Goal: Task Accomplishment & Management: Use online tool/utility

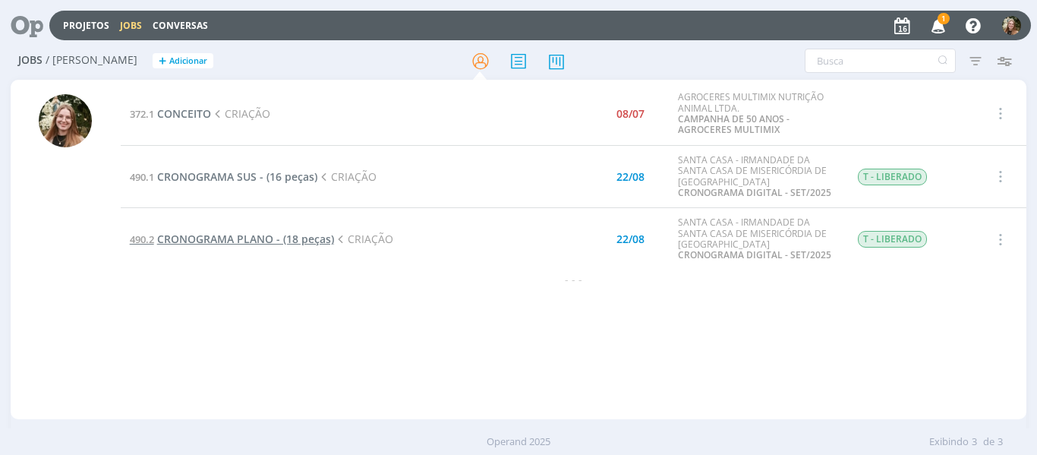
click at [284, 241] on span "CRONOGRAMA PLANO - (18 peças)" at bounding box center [245, 239] width 177 height 14
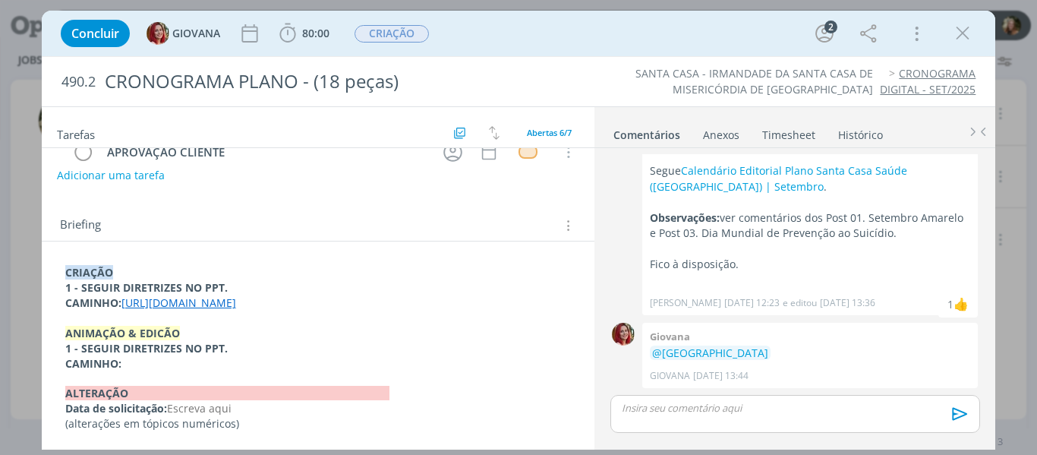
scroll to position [194, 0]
click at [198, 302] on link "[URL][DOMAIN_NAME]" at bounding box center [178, 302] width 115 height 14
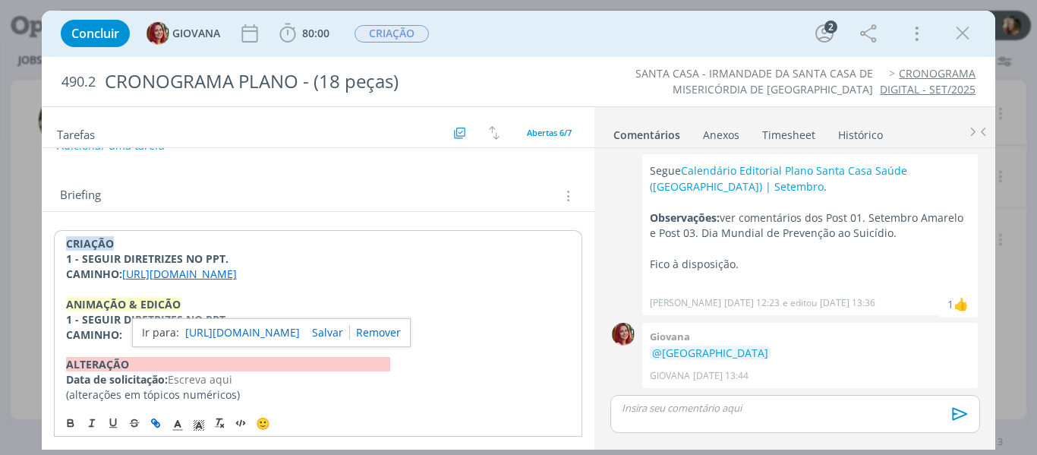
click at [248, 340] on link "[URL][DOMAIN_NAME]" at bounding box center [242, 333] width 115 height 20
click at [958, 31] on icon "dialog" at bounding box center [962, 33] width 23 height 23
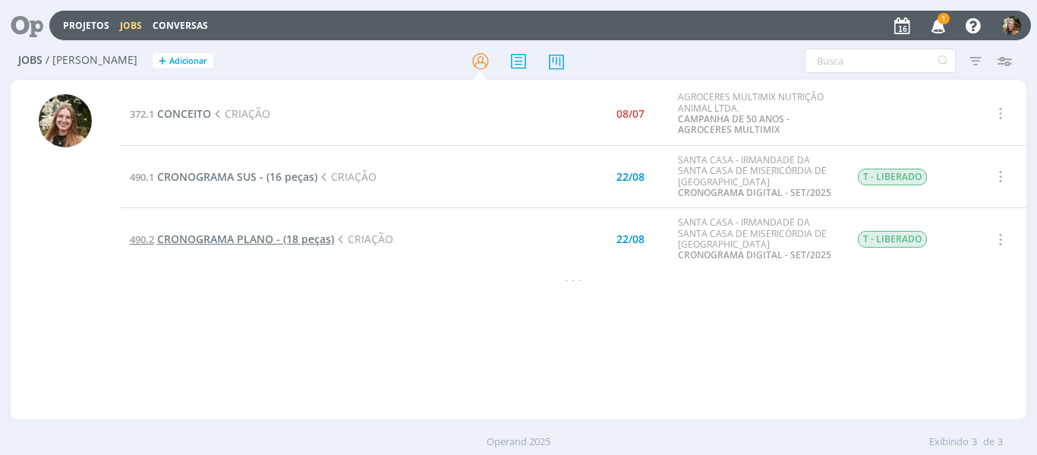
click at [231, 235] on span "CRONOGRAMA PLANO - (18 peças)" at bounding box center [245, 239] width 177 height 14
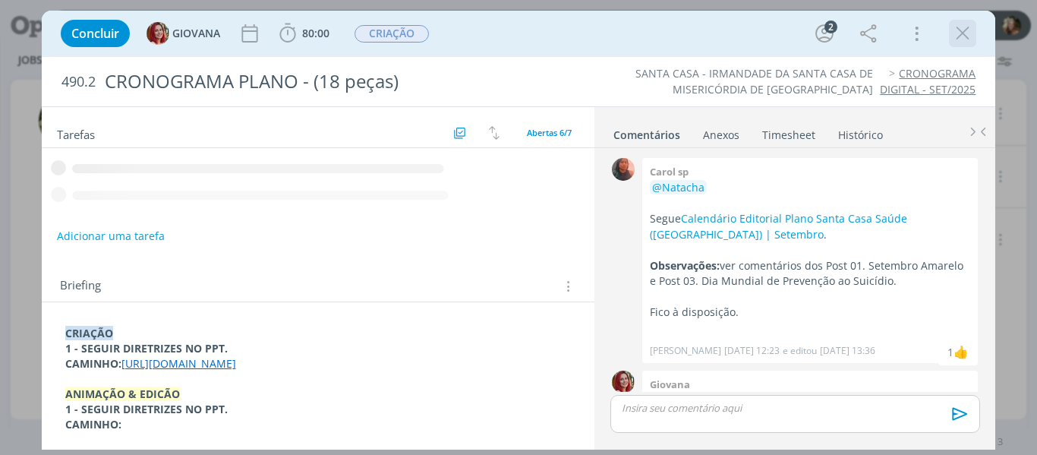
scroll to position [48, 0]
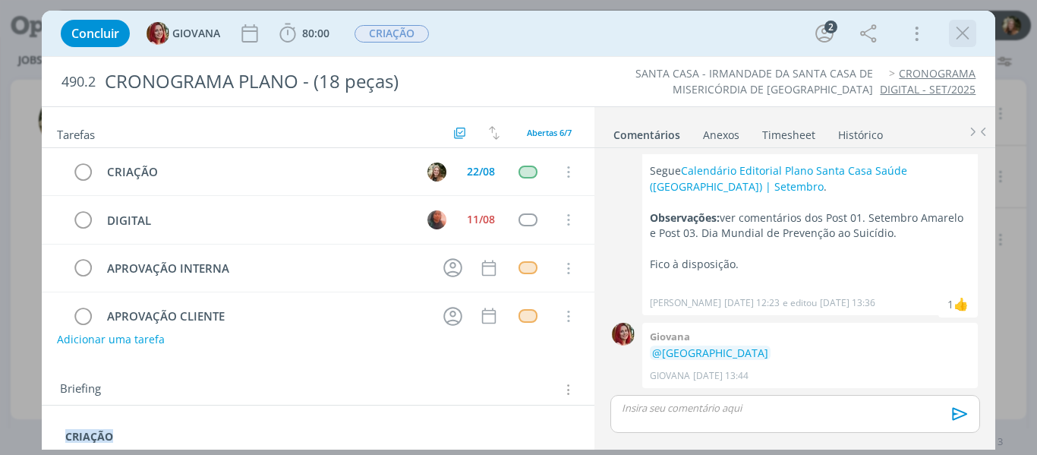
click at [964, 29] on icon "dialog" at bounding box center [962, 33] width 23 height 23
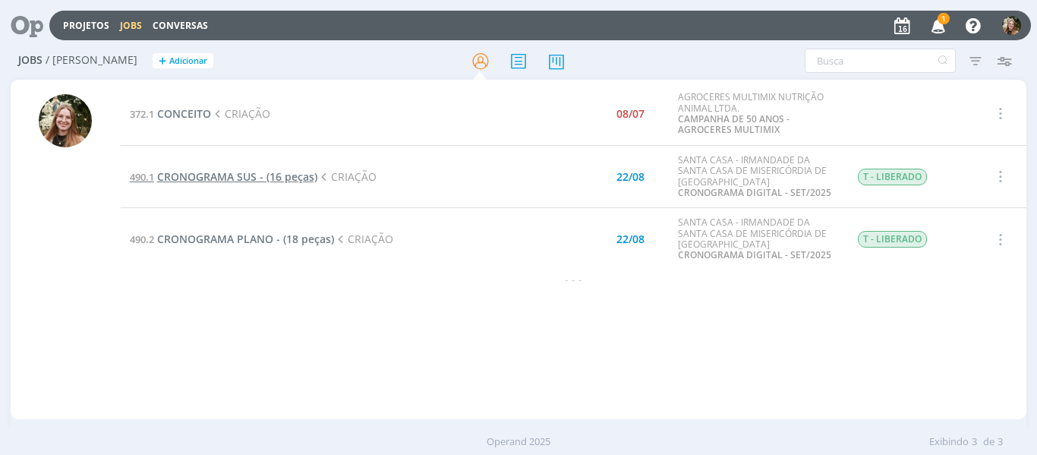
click at [235, 179] on span "CRONOGRAMA SUS - (16 peças)" at bounding box center [237, 176] width 160 height 14
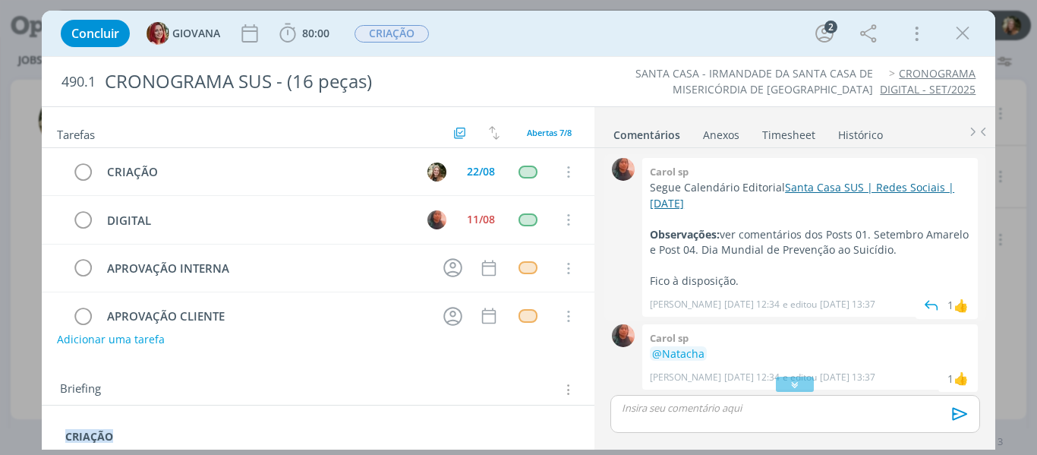
click at [841, 186] on link "Santa Casa SUS | Redes Sociais | [DATE]" at bounding box center [802, 195] width 304 height 30
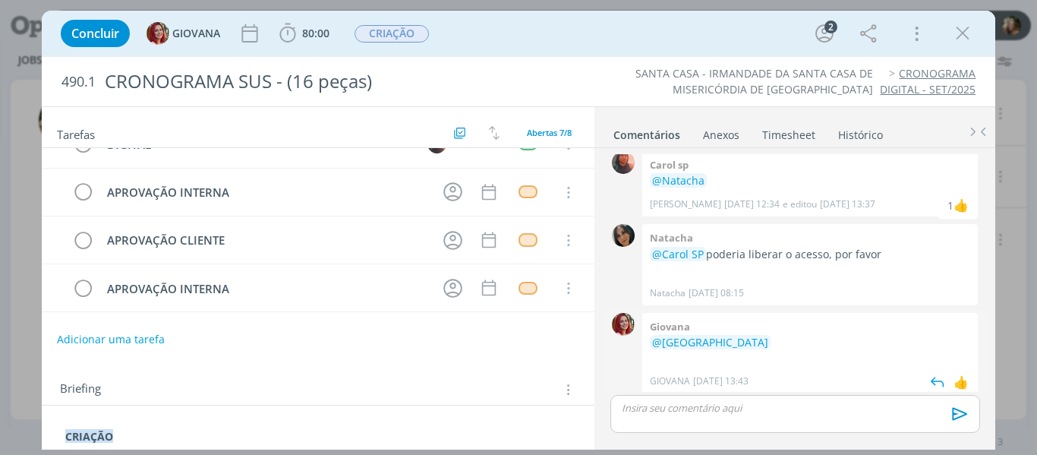
scroll to position [178, 0]
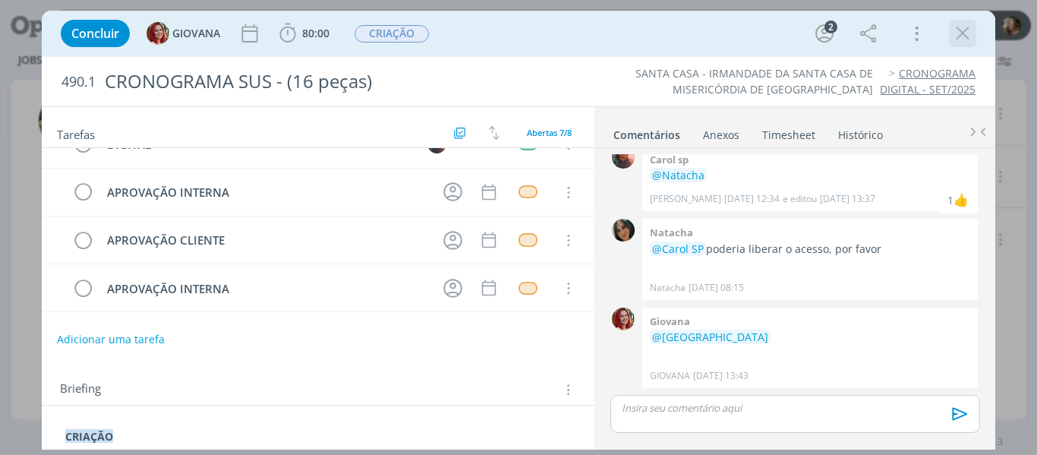
click at [964, 36] on icon "dialog" at bounding box center [962, 33] width 23 height 23
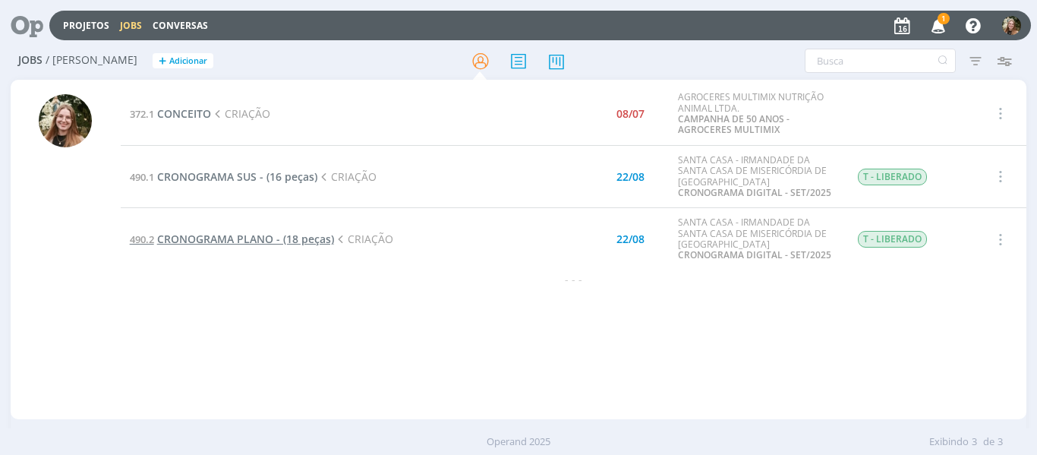
click at [241, 242] on span "CRONOGRAMA PLANO - (18 peças)" at bounding box center [245, 239] width 177 height 14
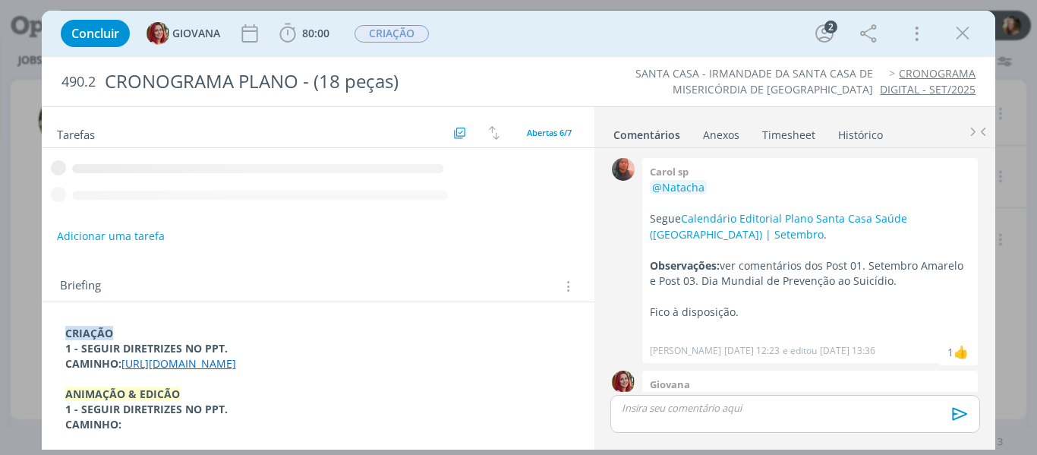
scroll to position [48, 0]
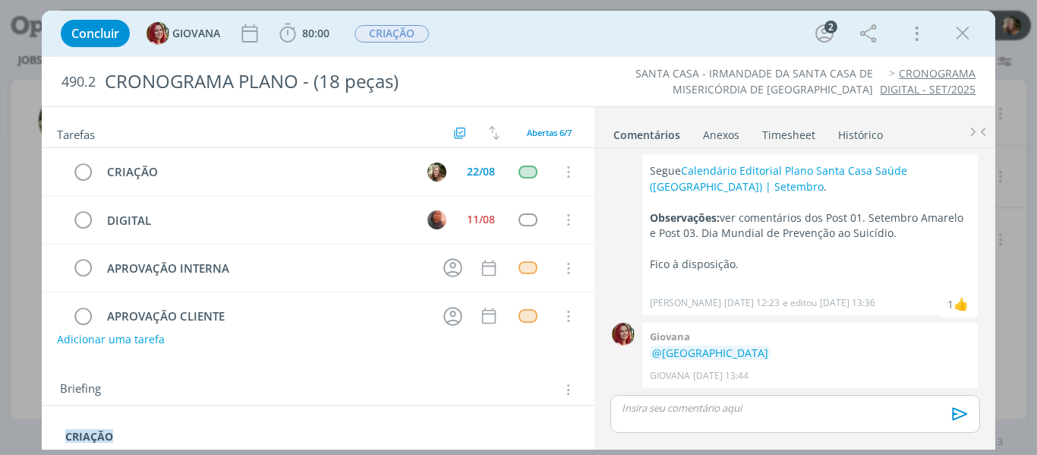
click at [336, 11] on div "Concluir GIOVANA 80:00 Iniciar Apontar Data * [DATE] Horas * 00:00 Tarefa Selec…" at bounding box center [519, 34] width 954 height 46
click at [308, 26] on span "80:00" at bounding box center [315, 33] width 27 height 14
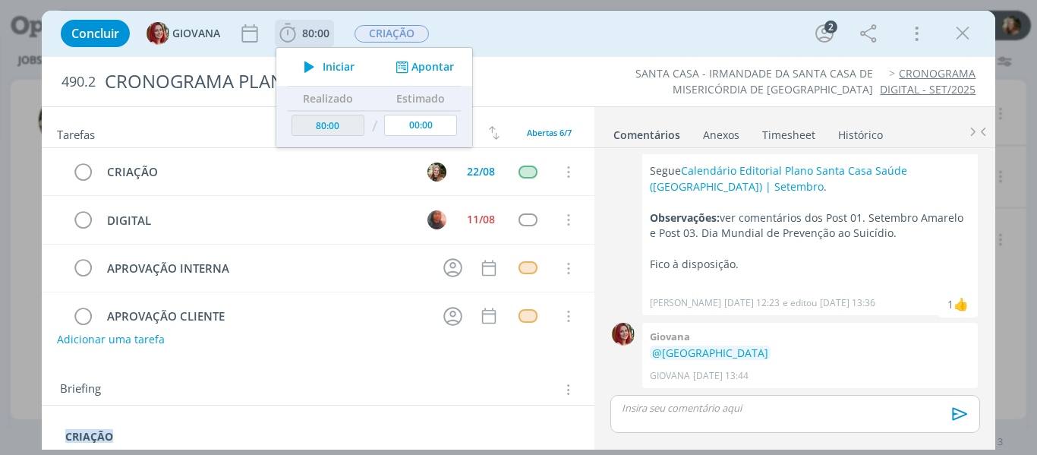
click at [299, 61] on icon "dialog" at bounding box center [309, 67] width 27 height 20
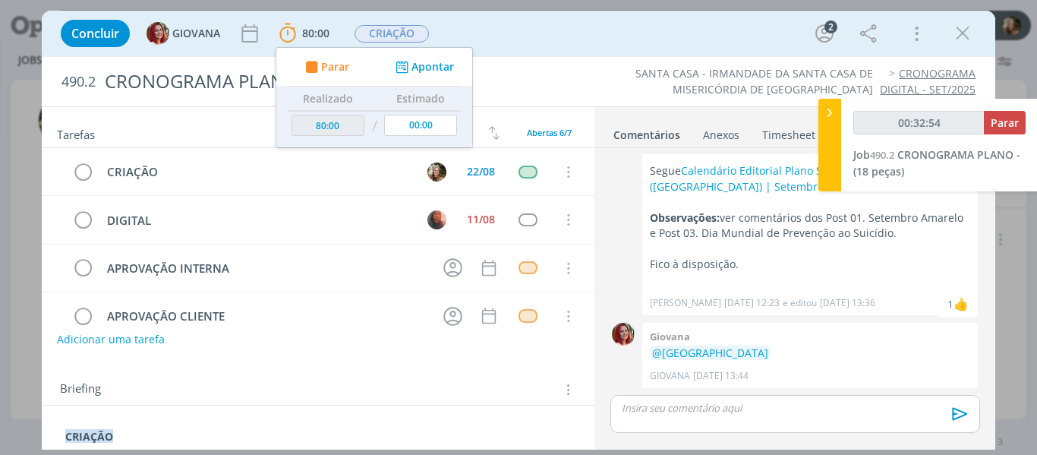
type input "00:33:53"
